Goal: Information Seeking & Learning: Learn about a topic

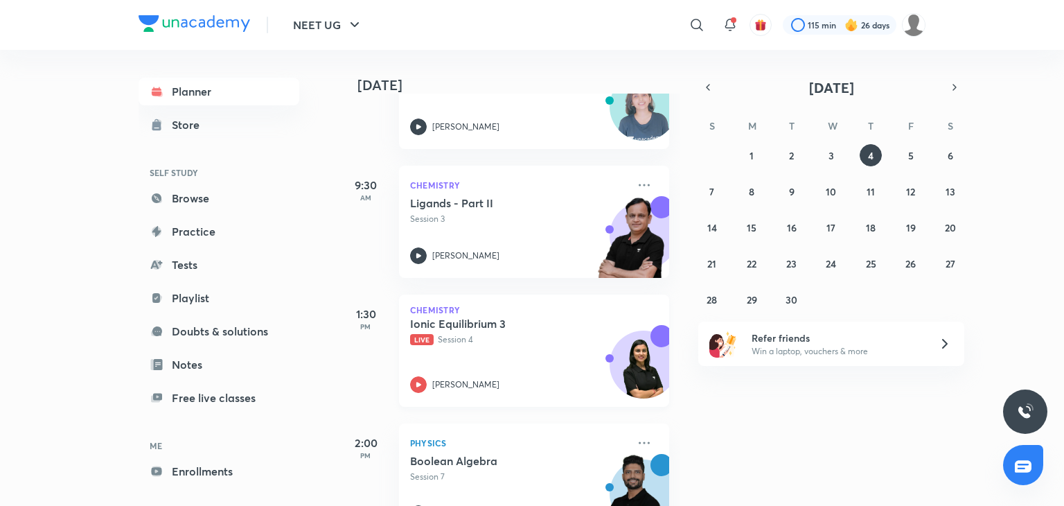
scroll to position [141, 0]
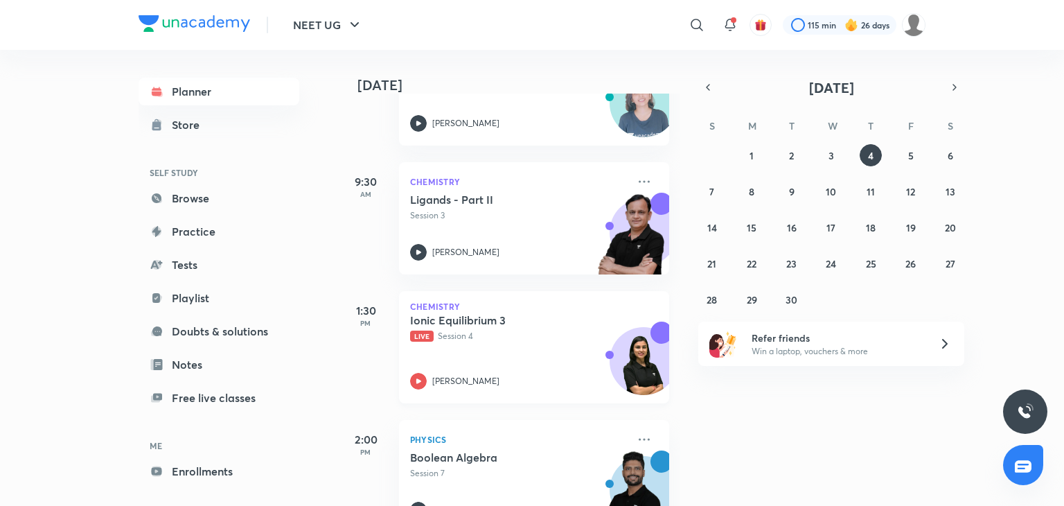
click at [500, 396] on div "Chemistry Ionic Equilibrium 3 Live Session 4 [PERSON_NAME]" at bounding box center [534, 347] width 270 height 112
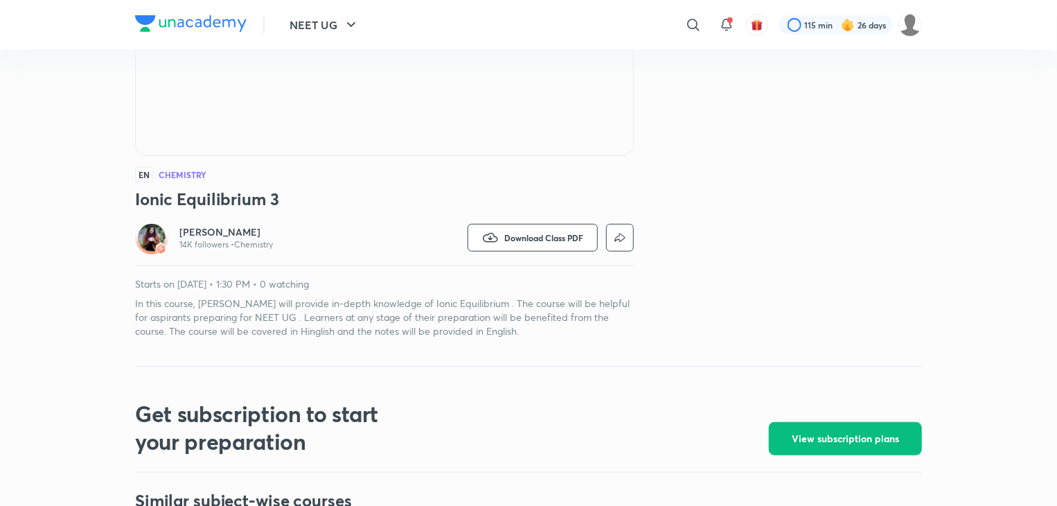
scroll to position [274, 0]
